Goal: Task Accomplishment & Management: Manage account settings

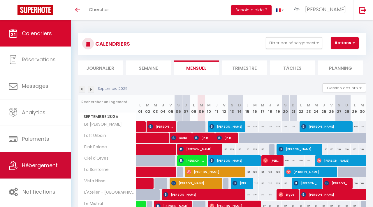
click at [61, 164] on link "Hébergement" at bounding box center [35, 166] width 71 height 26
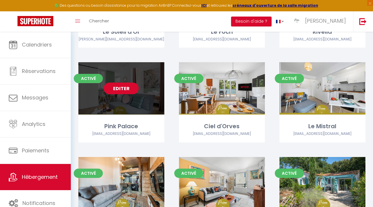
scroll to position [145, 0]
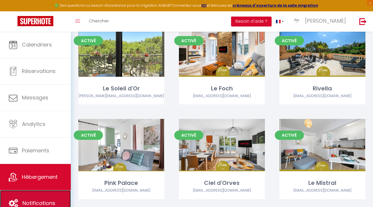
click at [49, 193] on link "Notifications" at bounding box center [35, 204] width 71 height 26
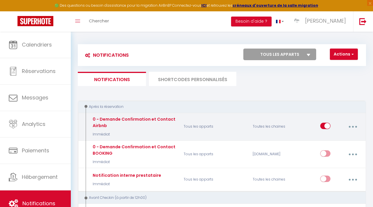
select select
checkbox input "false"
select select
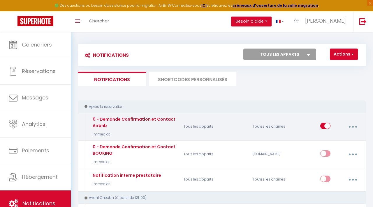
checkbox input "false"
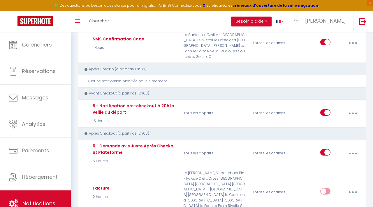
scroll to position [335, 0]
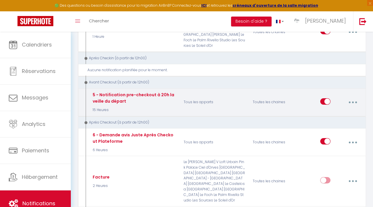
click at [352, 102] on icon "button" at bounding box center [353, 103] width 2 height 2
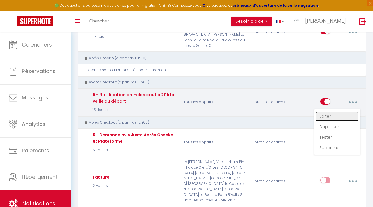
click at [341, 112] on link "Editer" at bounding box center [336, 117] width 43 height 10
type input "5 - Notification pre-checkout à 20h la veille du départ"
select select "4"
select select "15 Heures"
select select "if_booking_is_paid"
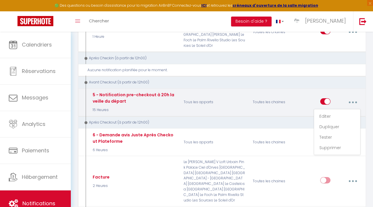
checkbox input "true"
checkbox input "false"
checkbox input "true"
radio input "true"
type input "Procédure pour votre départ - [RENTAL:NAME] - [GUEST:FIRST_NAME] [GUEST:NAME]"
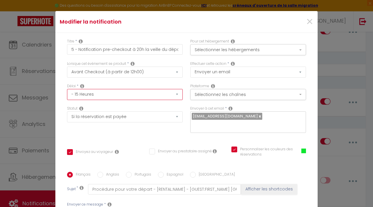
click at [179, 96] on select "Immédiat - 10 Minutes - 1 Heure - 2 Heures - 3 Heures - 4 Heures - 5 Heures - 6…" at bounding box center [125, 94] width 116 height 11
select select "16 Heures"
checkbox input "true"
checkbox input "false"
checkbox input "true"
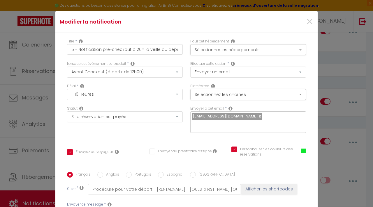
click at [147, 136] on div "Statut Aucun Si la réservation est payée Si réservation non payée Si la caution…" at bounding box center [124, 122] width 123 height 33
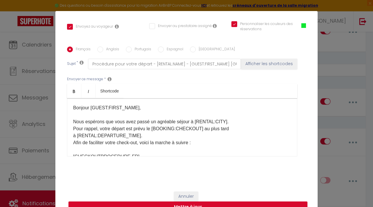
scroll to position [22, 0]
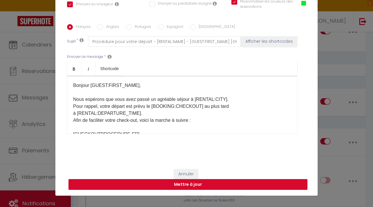
click at [145, 185] on button "Mettre à jour" at bounding box center [187, 184] width 239 height 11
checkbox input "true"
checkbox input "false"
checkbox input "true"
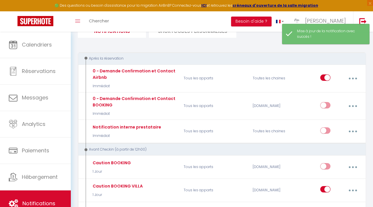
scroll to position [0, 0]
